Goal: Task Accomplishment & Management: Complete application form

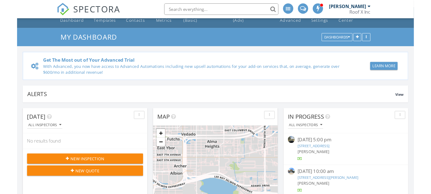
scroll to position [53, 0]
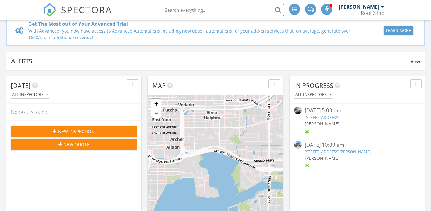
click at [94, 147] on div "New Quote" at bounding box center [74, 144] width 116 height 7
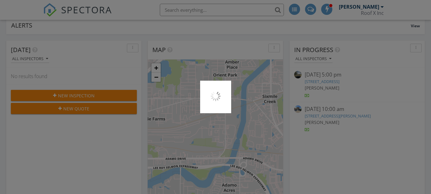
scroll to position [0, 0]
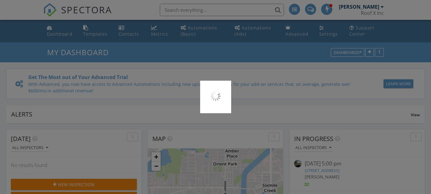
click at [170, 96] on div at bounding box center [215, 97] width 431 height 194
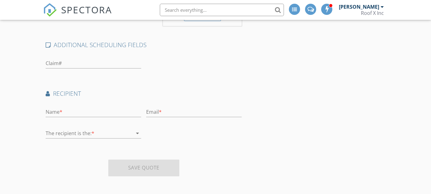
scroll to position [273, 0]
click at [130, 130] on div at bounding box center [89, 132] width 87 height 10
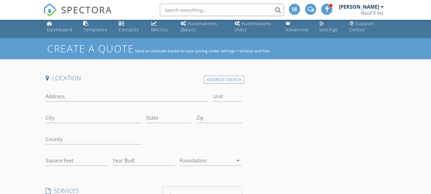
scroll to position [0, 0]
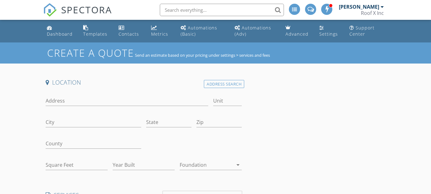
click at [78, 53] on h1 "Create a Quote" at bounding box center [90, 52] width 87 height 13
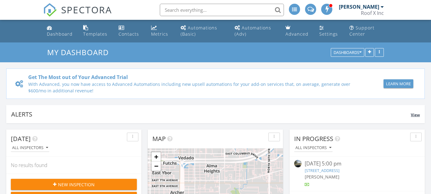
scroll to position [45, 0]
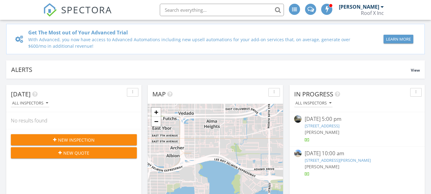
click at [91, 137] on span "New Inspection" at bounding box center [76, 140] width 37 height 7
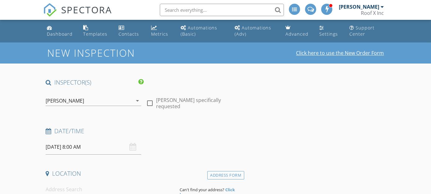
click at [333, 53] on link "Click here to use the New Order Form" at bounding box center [340, 53] width 88 height 5
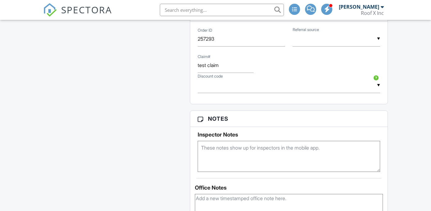
scroll to position [850, 0]
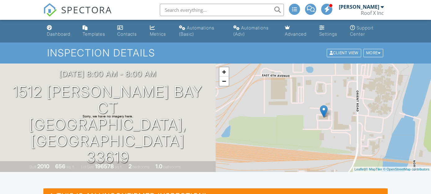
click at [314, 9] on span at bounding box center [311, 9] width 8 height 0
